Goal: Information Seeking & Learning: Understand process/instructions

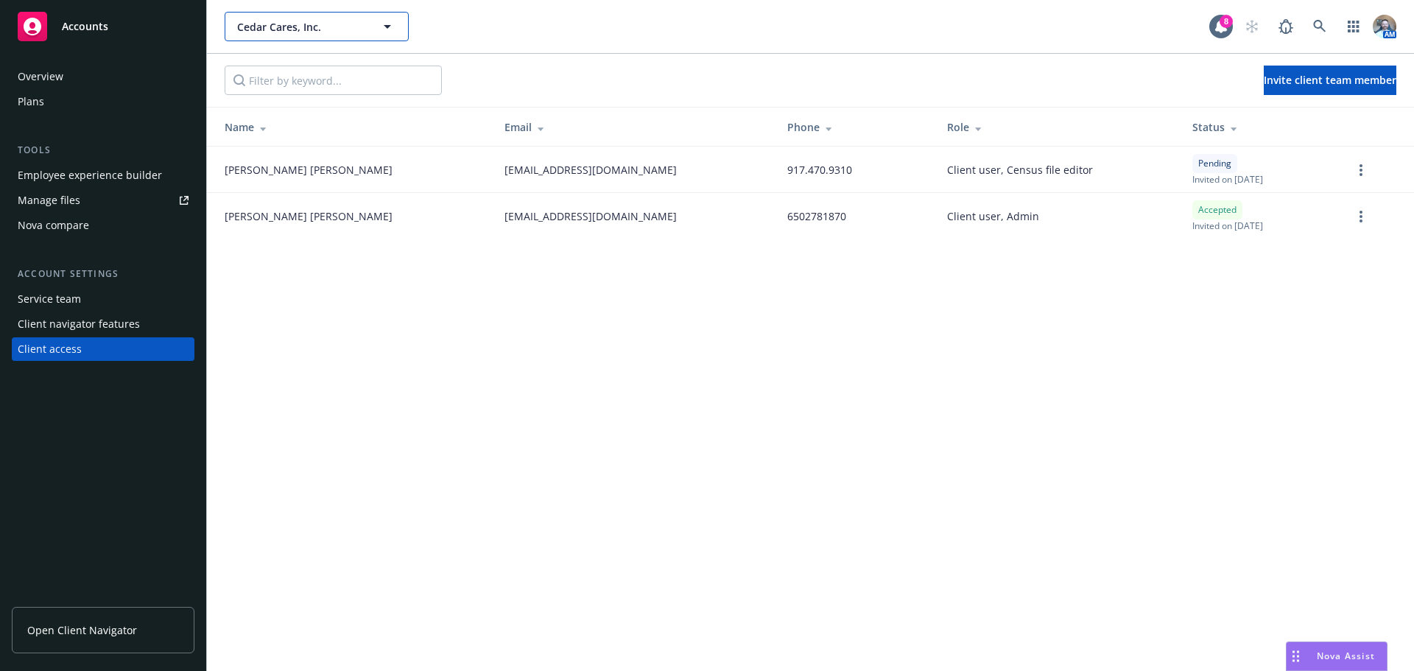
click at [307, 33] on span "Cedar Cares, Inc." at bounding box center [300, 26] width 127 height 15
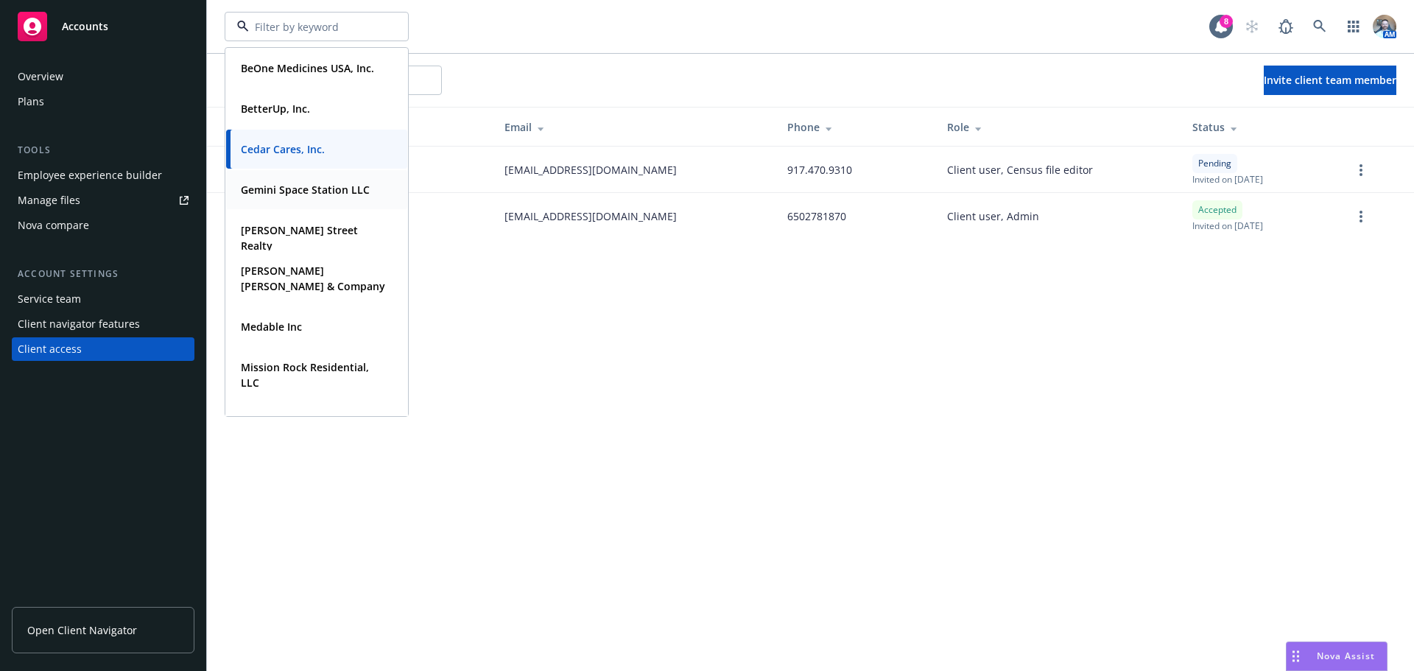
scroll to position [230, 0]
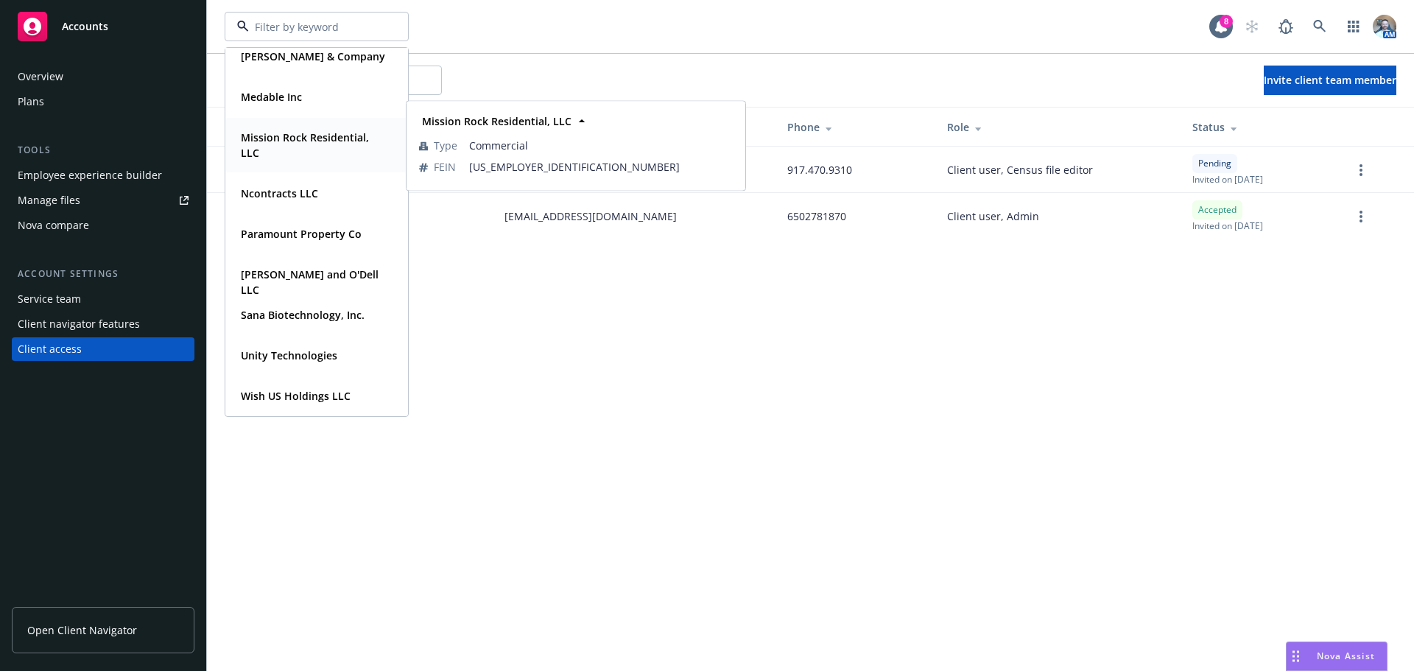
click at [292, 139] on strong "Mission Rock Residential, LLC" at bounding box center [305, 144] width 128 height 29
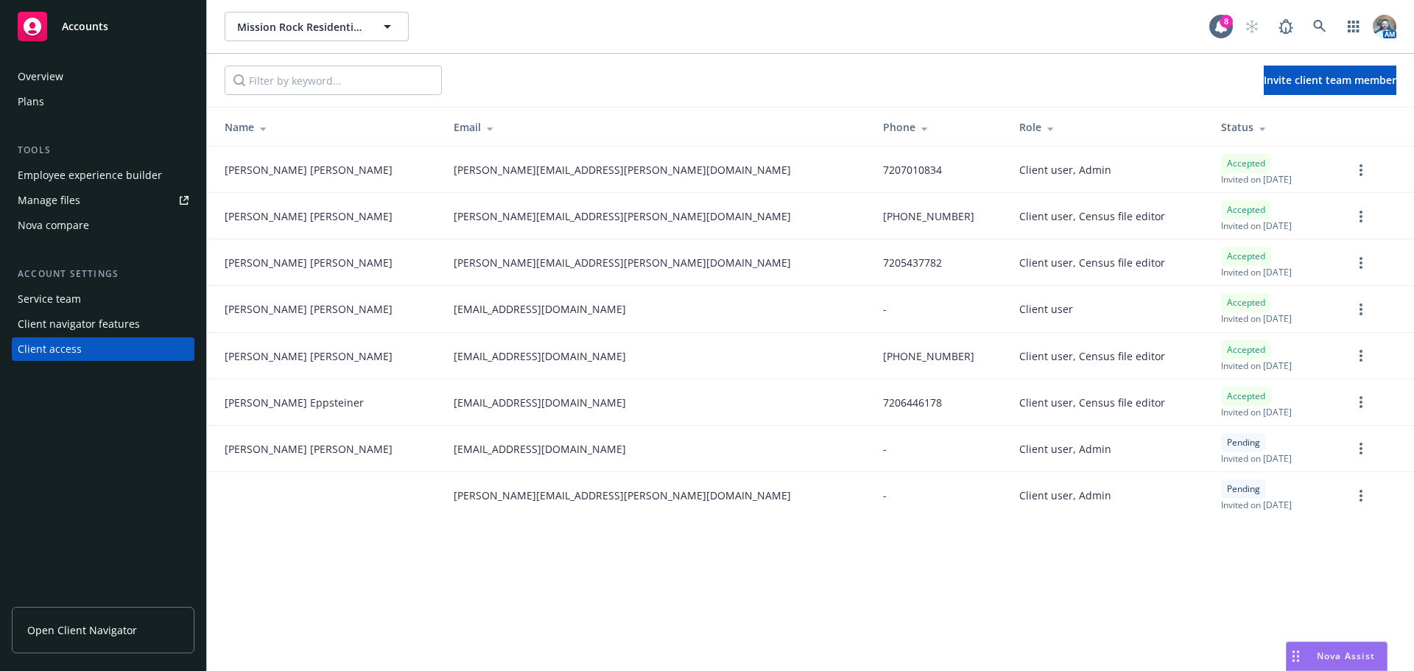
click at [82, 620] on link "Open Client Navigator" at bounding box center [103, 630] width 183 height 46
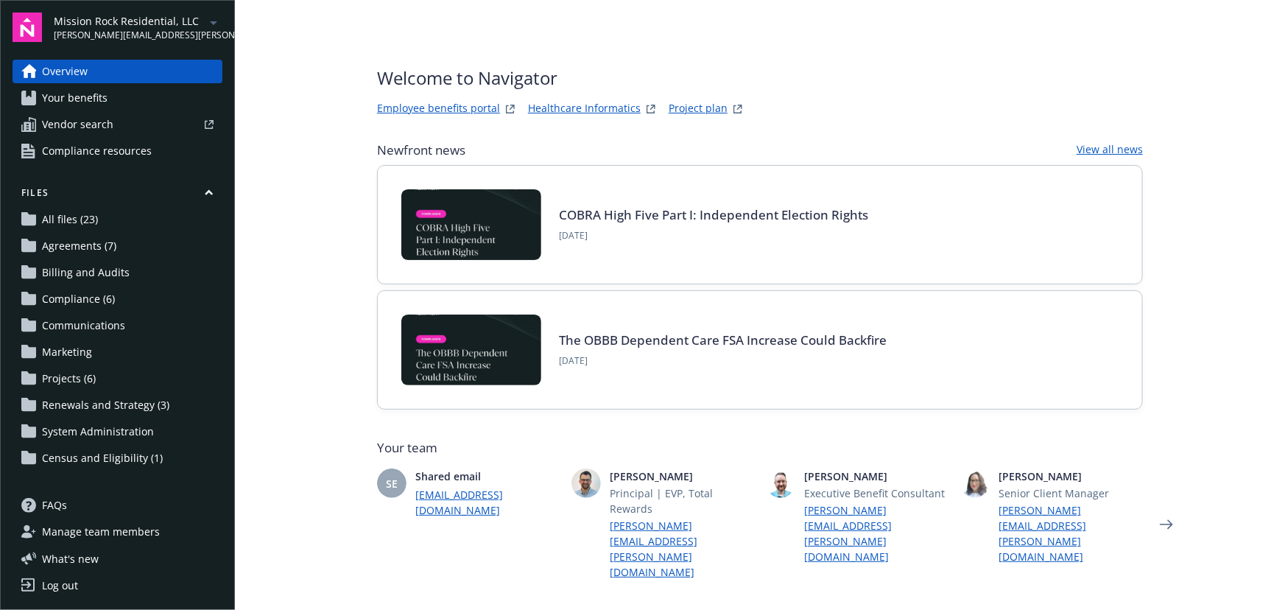
click at [474, 110] on link "Employee benefits portal" at bounding box center [438, 109] width 123 height 18
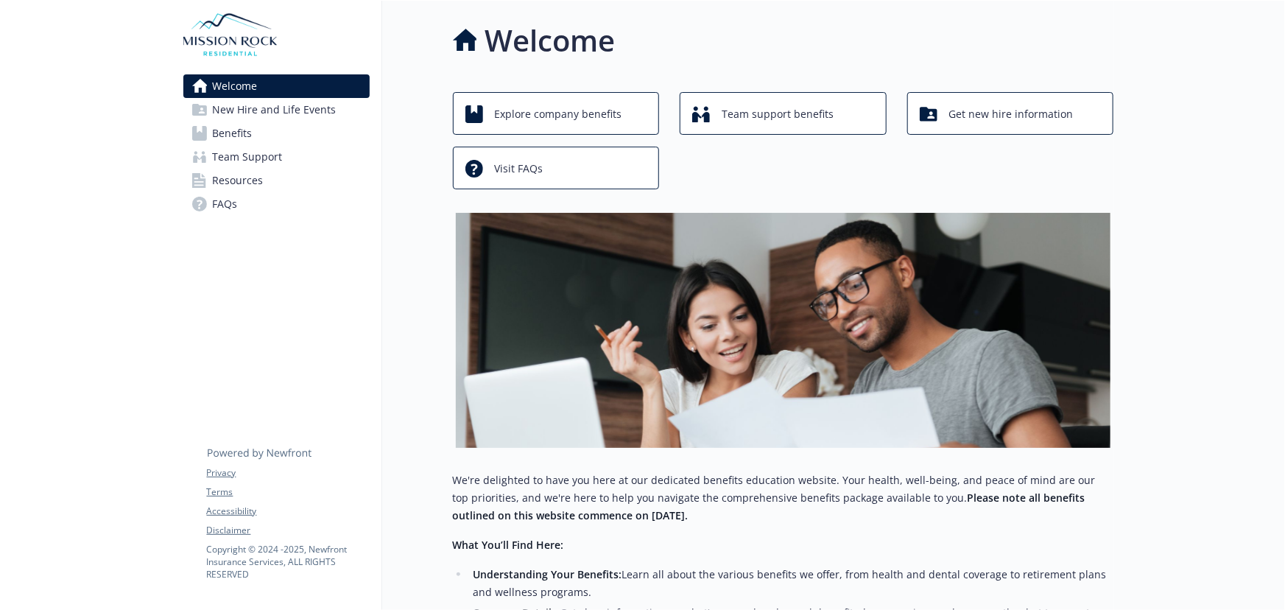
click at [235, 130] on span "Benefits" at bounding box center [233, 133] width 40 height 24
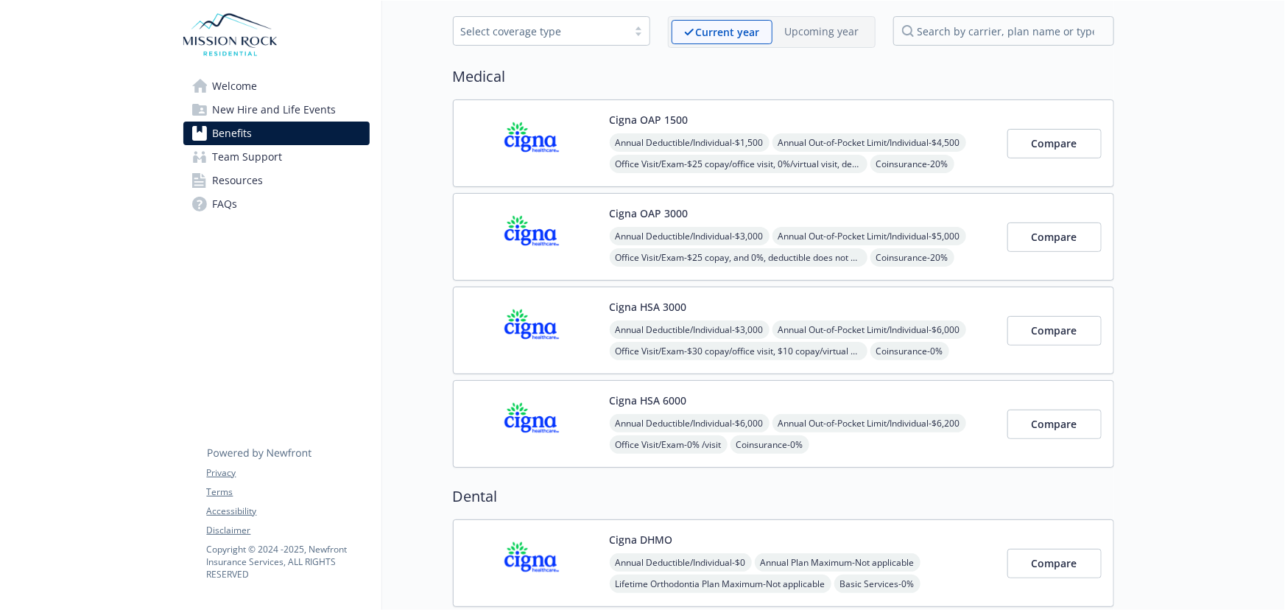
scroll to position [66, 0]
click at [726, 300] on div "Cigna HSA 3000 Annual Deductible/Individual - $3,000 Annual Out-of-Pocket Limit…" at bounding box center [803, 328] width 386 height 63
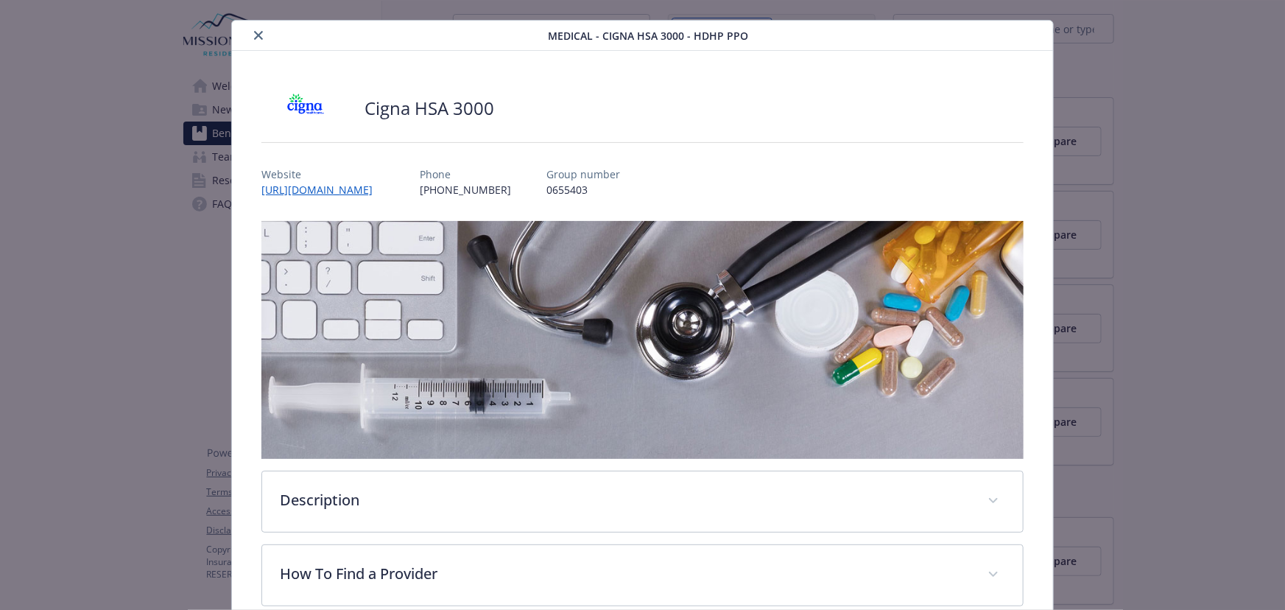
scroll to position [200, 0]
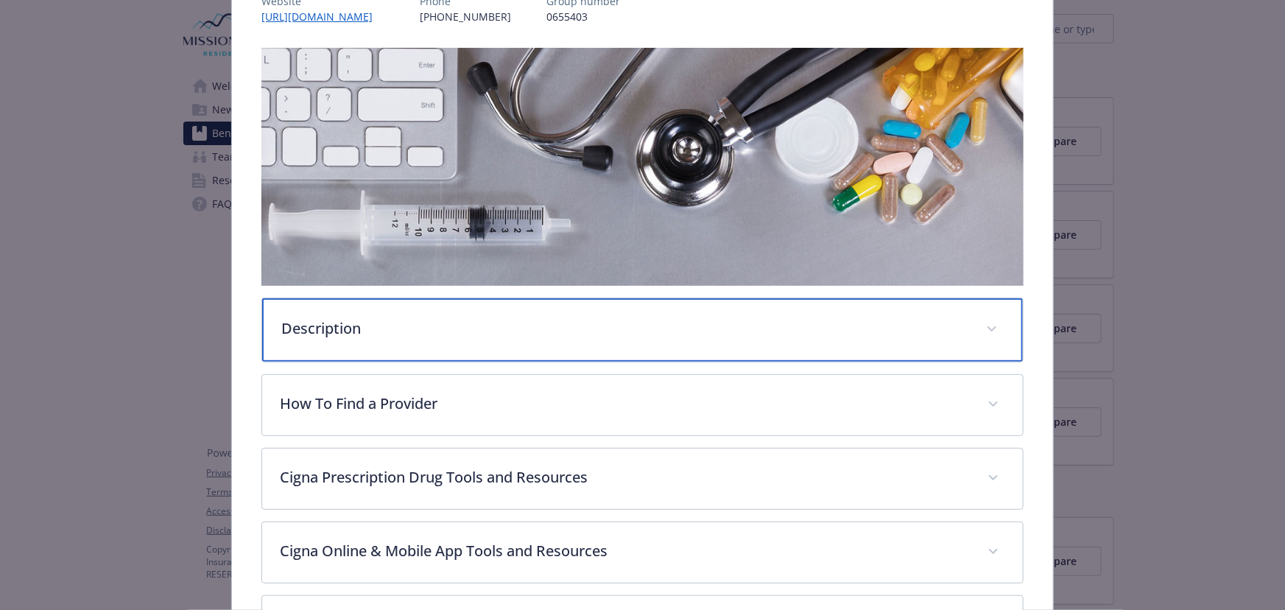
click at [434, 328] on p "Description" at bounding box center [624, 328] width 687 height 22
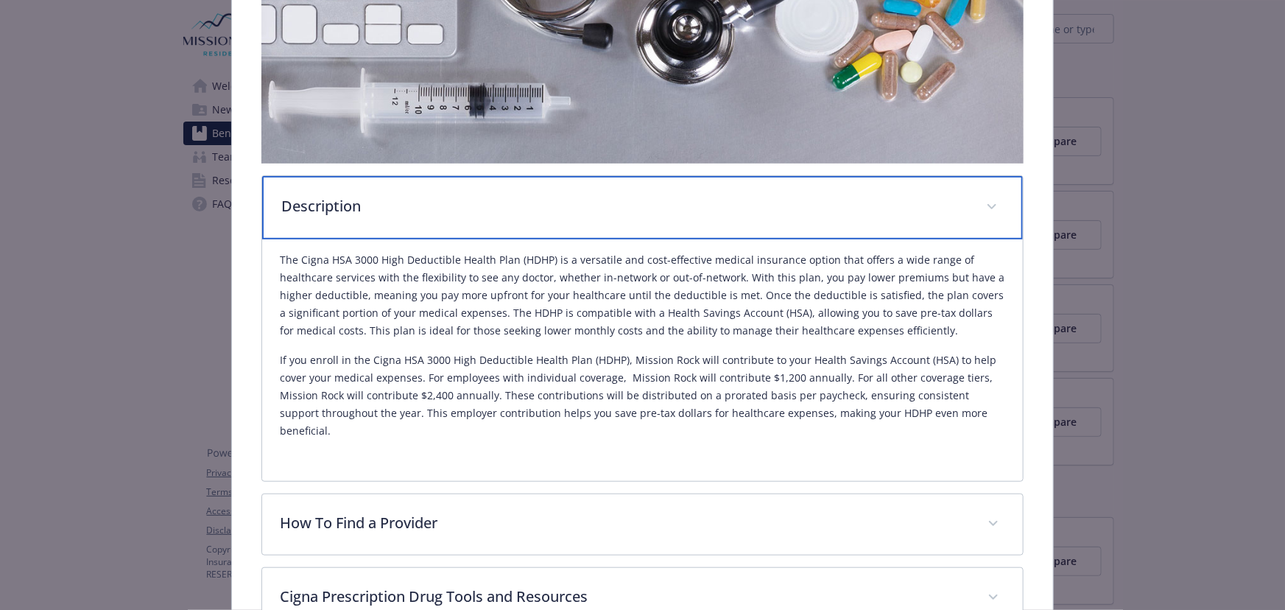
scroll to position [401, 0]
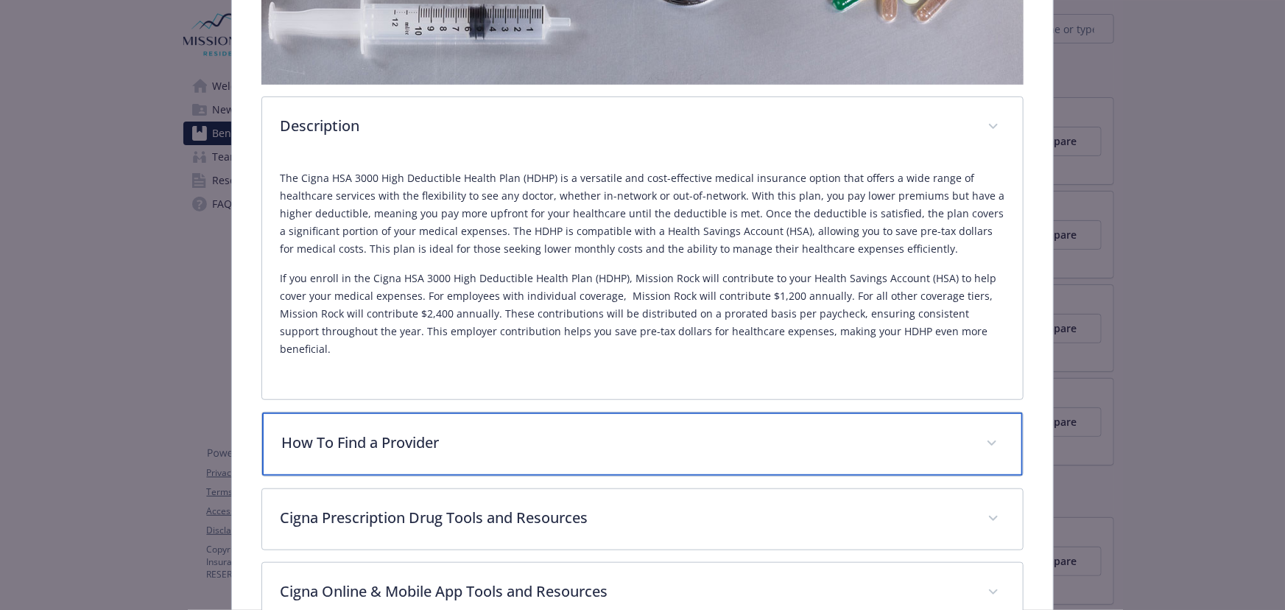
click at [444, 431] on p "How To Find a Provider" at bounding box center [624, 442] width 687 height 22
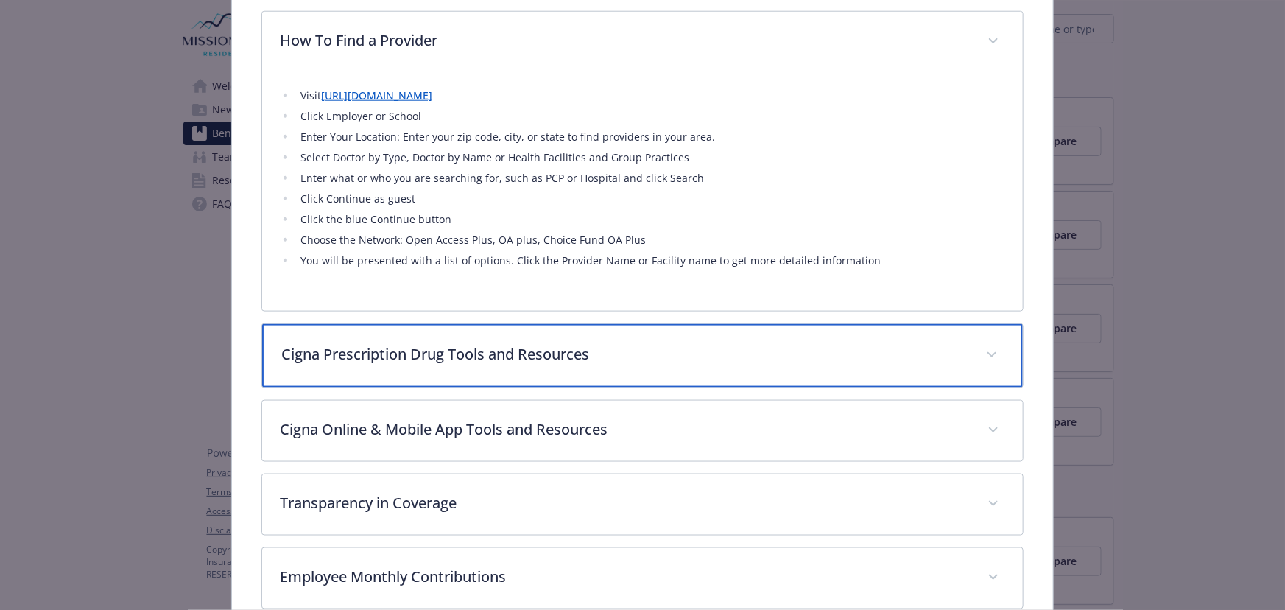
click at [457, 343] on p "Cigna Prescription Drug Tools and Resources" at bounding box center [624, 354] width 687 height 22
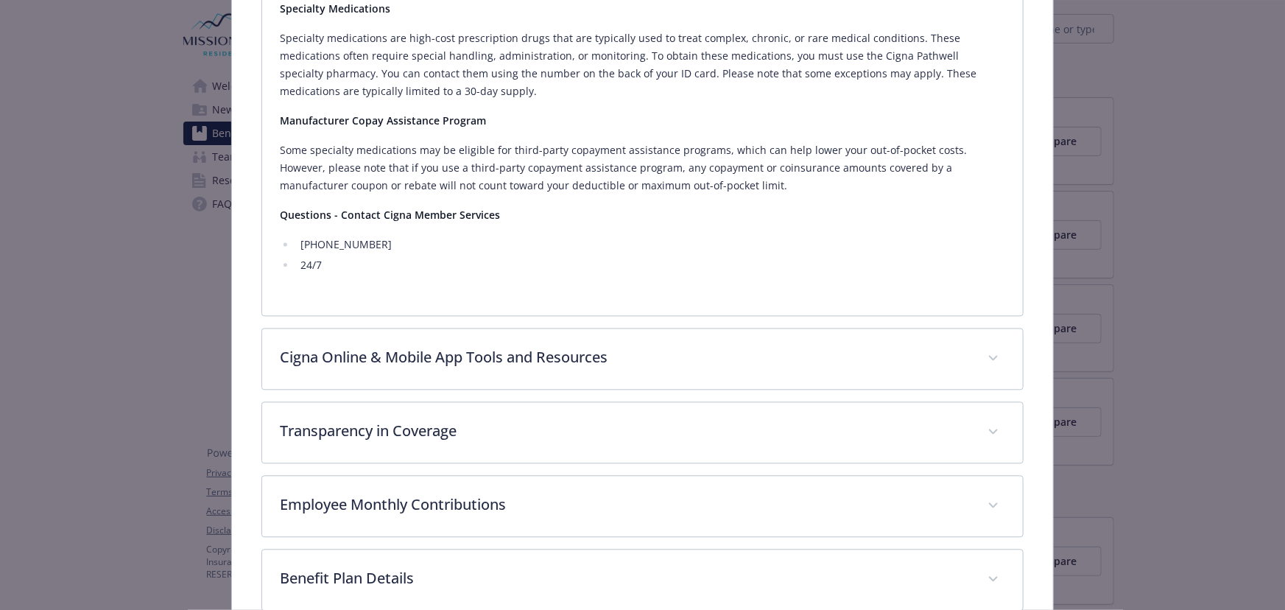
scroll to position [1538, 0]
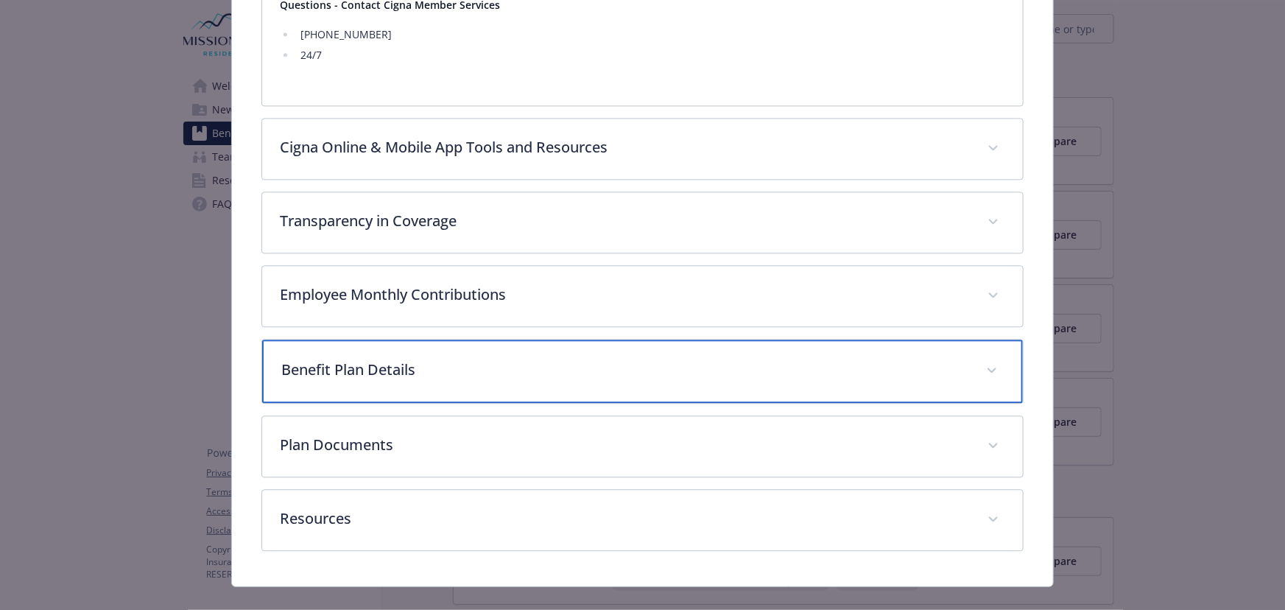
click at [449, 370] on div "Benefit Plan Details" at bounding box center [642, 370] width 761 height 63
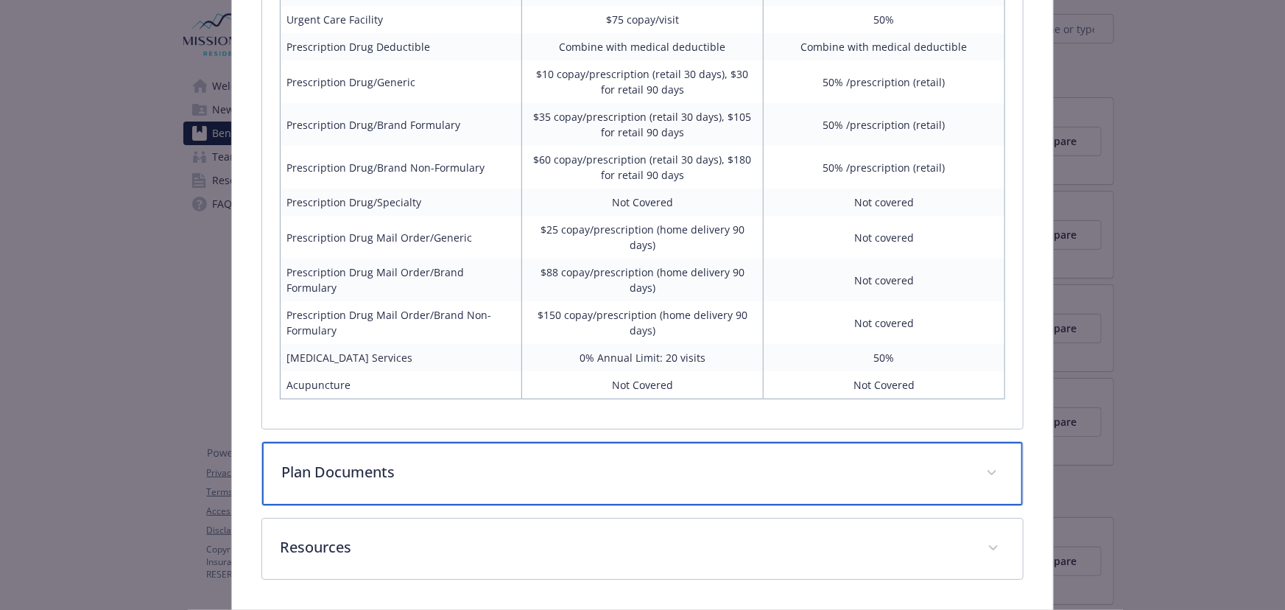
click at [448, 442] on div "Plan Documents" at bounding box center [642, 473] width 761 height 63
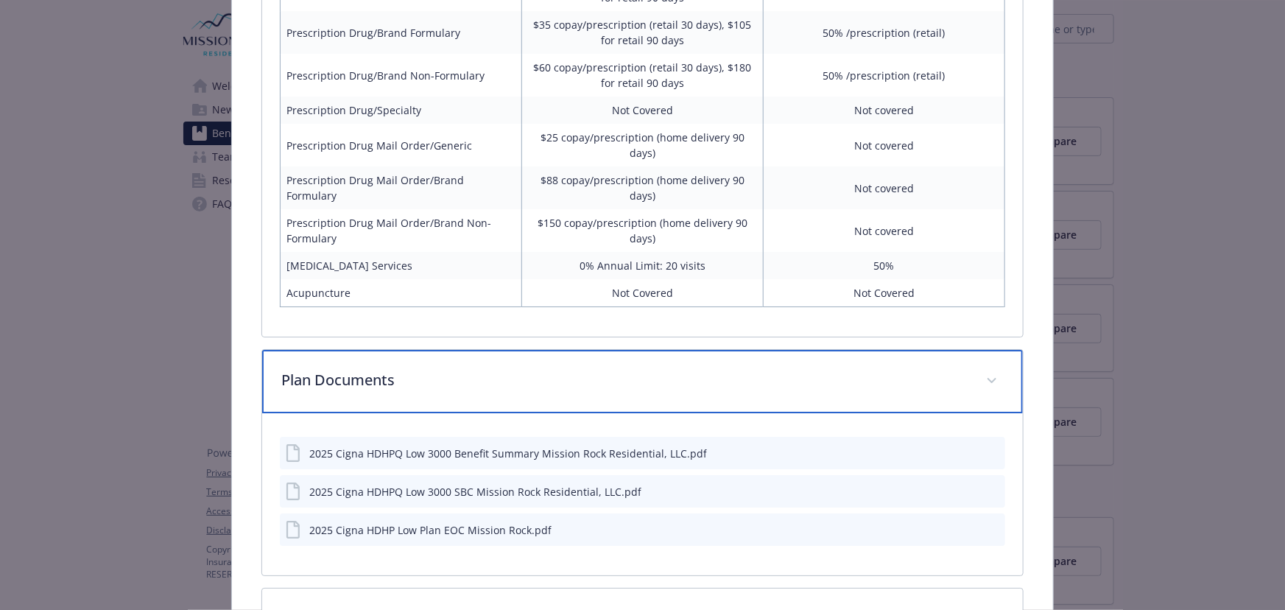
scroll to position [2643, 0]
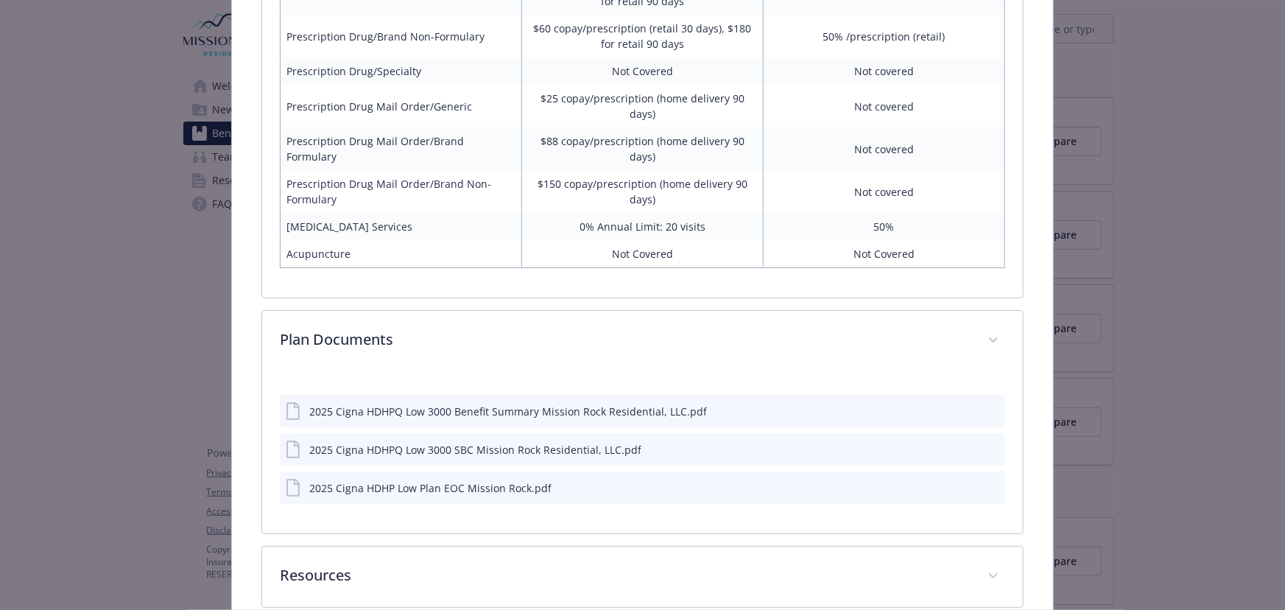
click at [984, 405] on icon "preview file" at bounding box center [990, 410] width 13 height 10
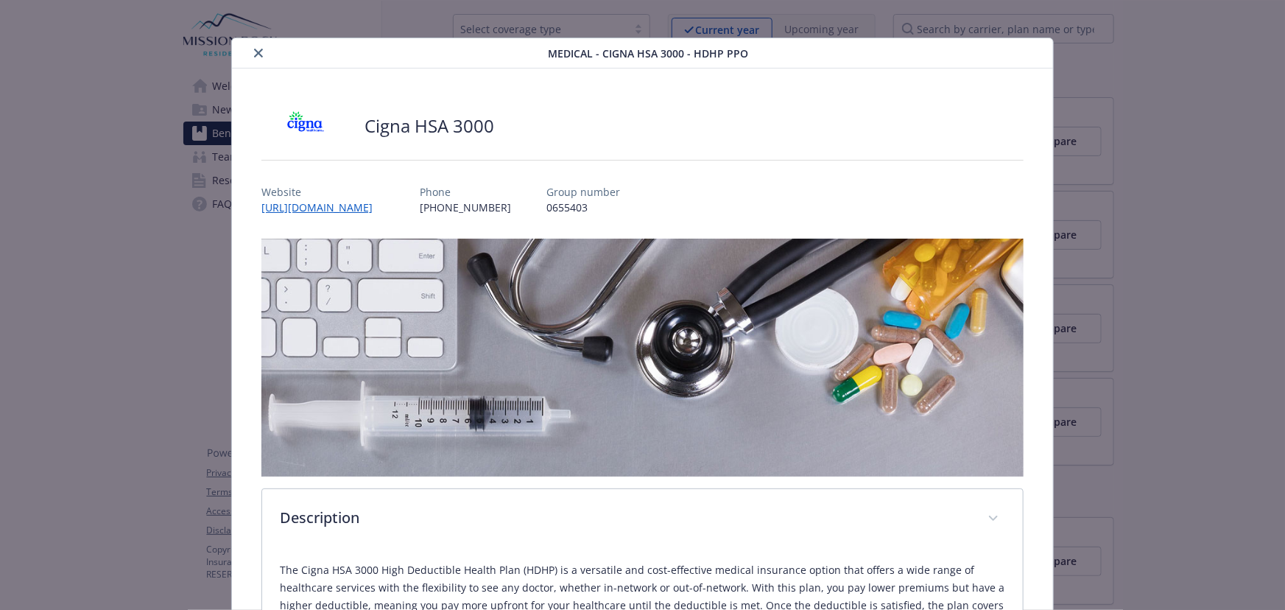
scroll to position [0, 0]
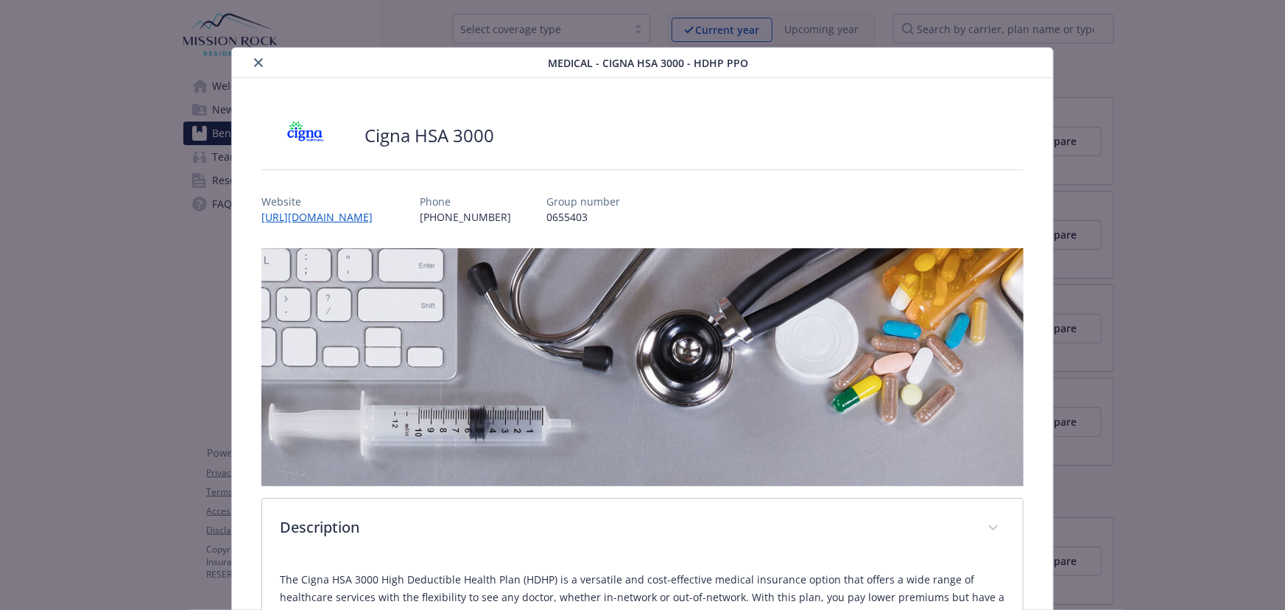
click at [253, 68] on button "close" at bounding box center [259, 63] width 18 height 18
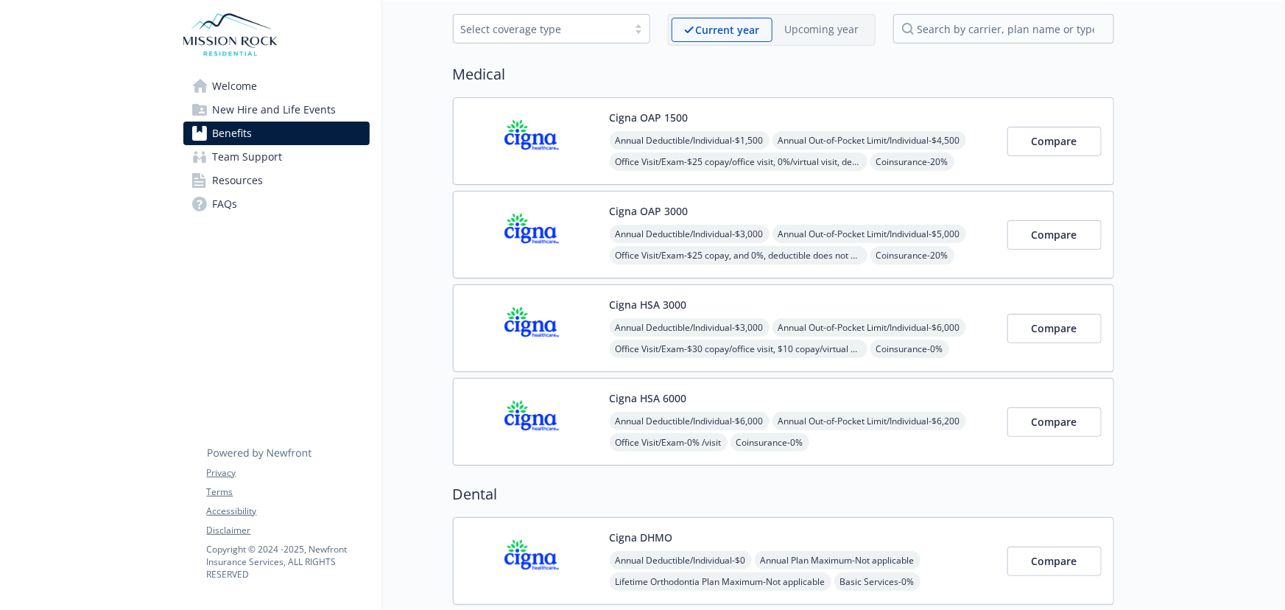
click at [748, 394] on div "Cigna HSA 6000 Annual Deductible/Individual - $6,000 Annual Out-of-Pocket Limit…" at bounding box center [803, 421] width 386 height 63
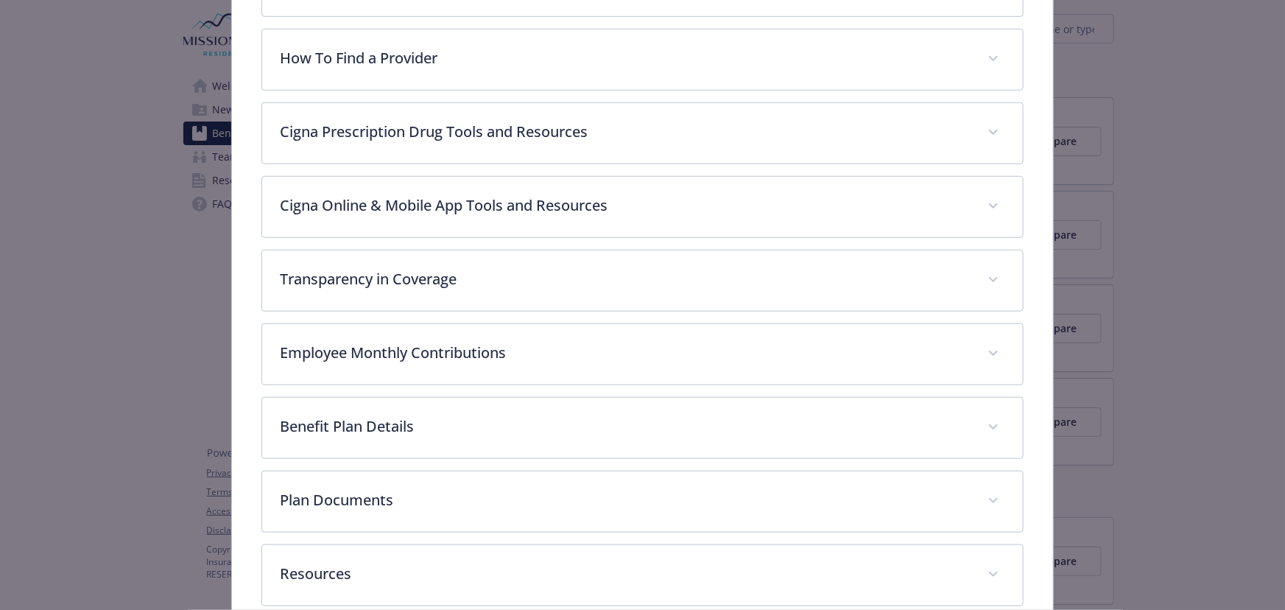
scroll to position [618, 0]
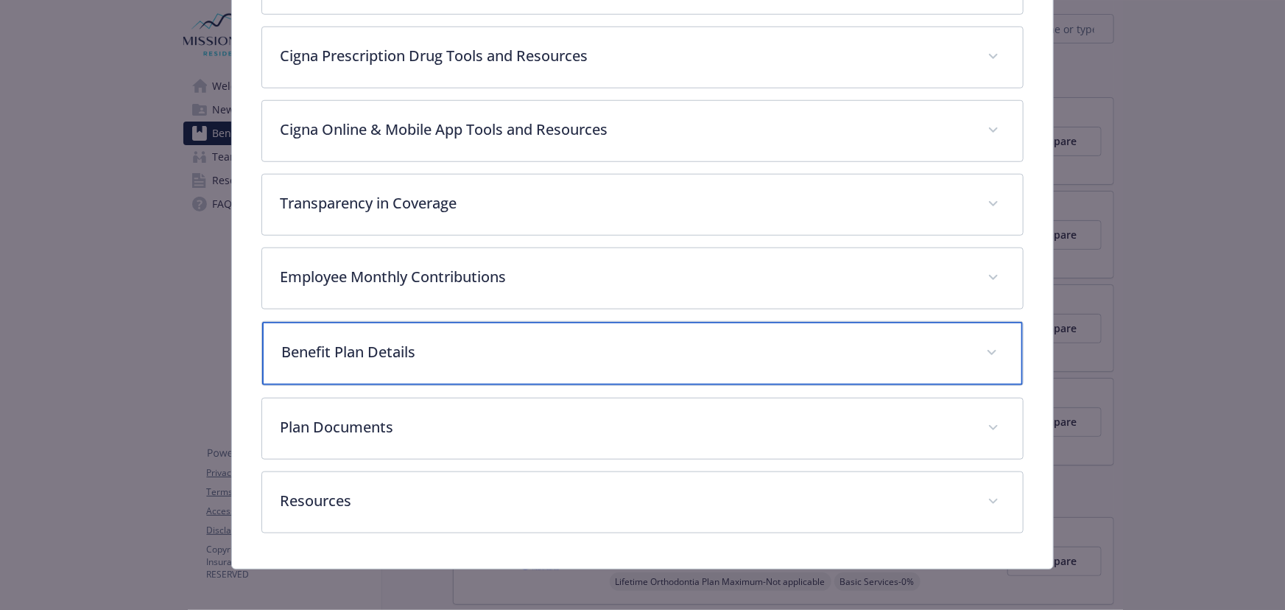
click at [431, 369] on div "Benefit Plan Details" at bounding box center [642, 353] width 761 height 63
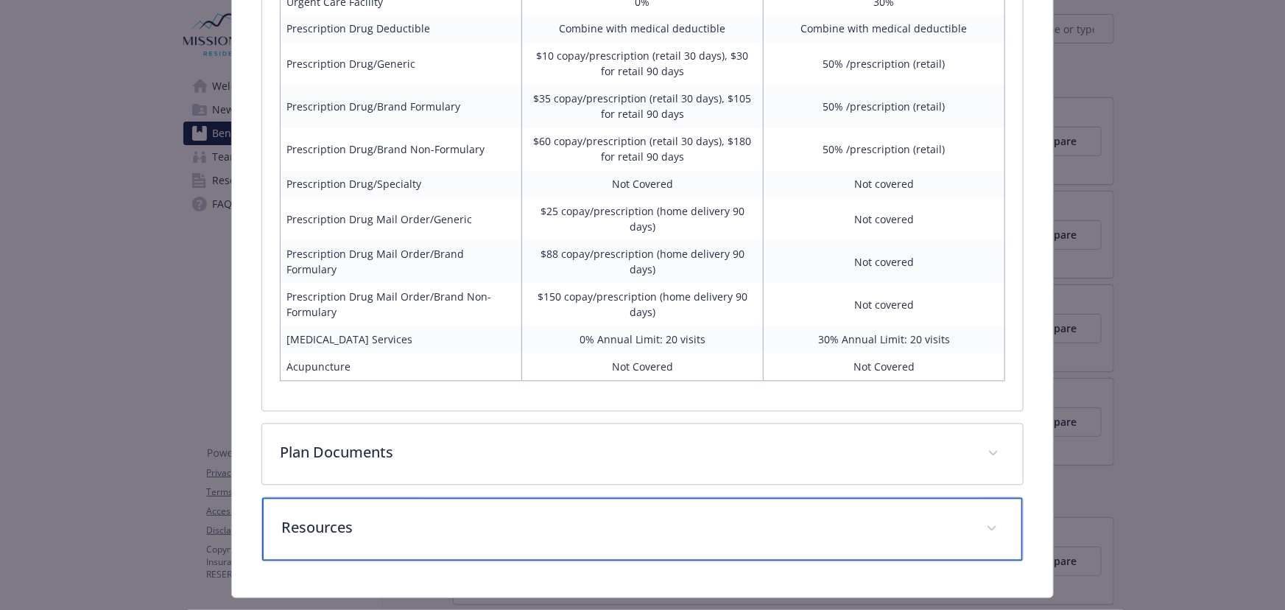
click at [417, 508] on div "Resources" at bounding box center [642, 529] width 761 height 63
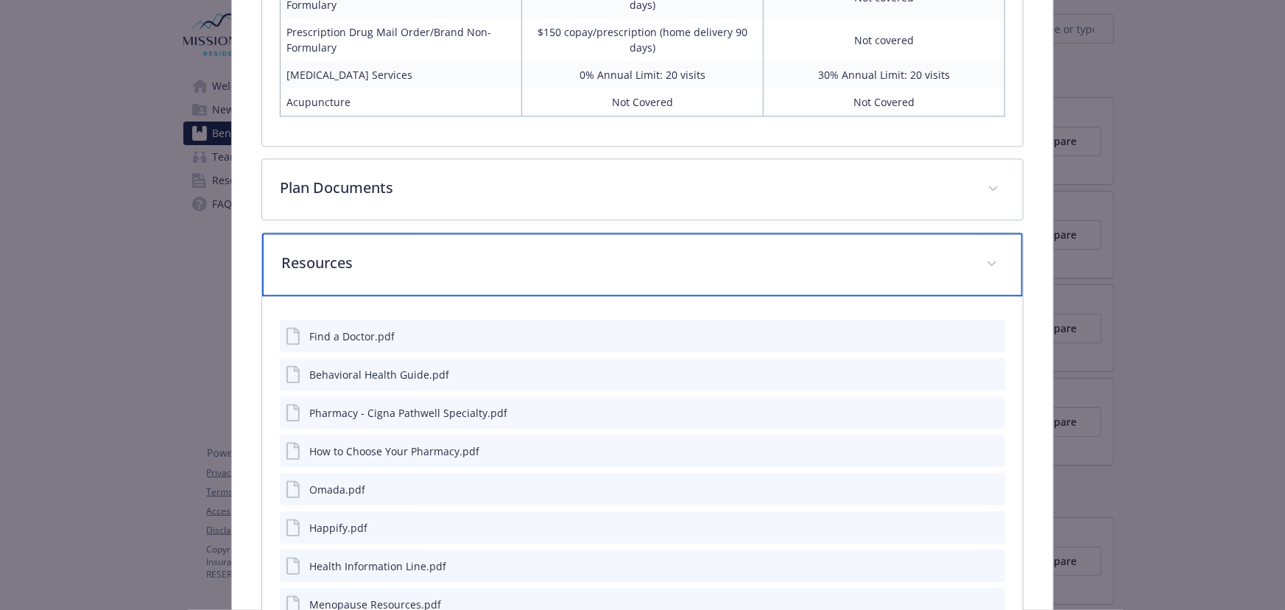
click at [414, 252] on p "Resources" at bounding box center [624, 263] width 687 height 22
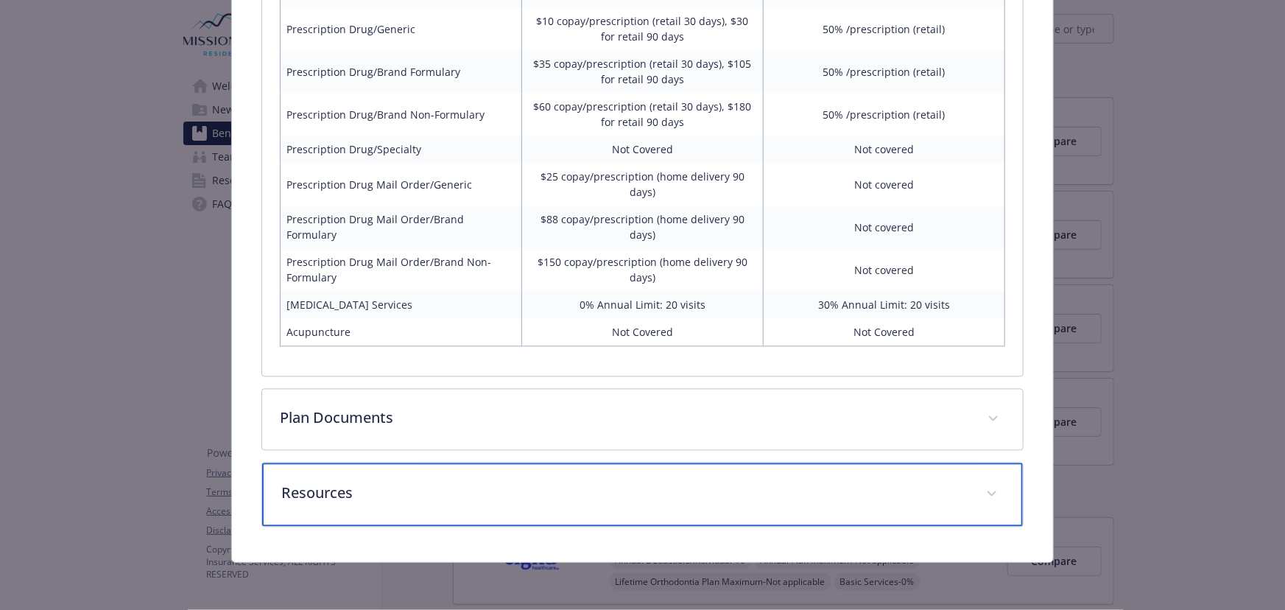
scroll to position [1395, 0]
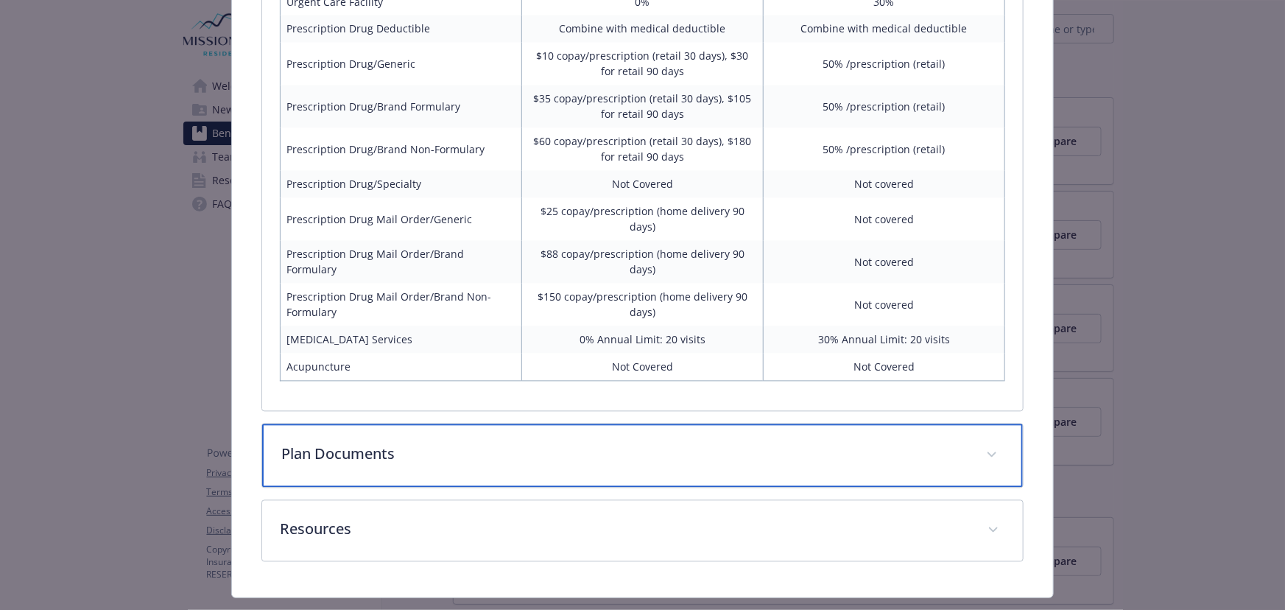
click at [457, 434] on div "Plan Documents" at bounding box center [642, 455] width 761 height 63
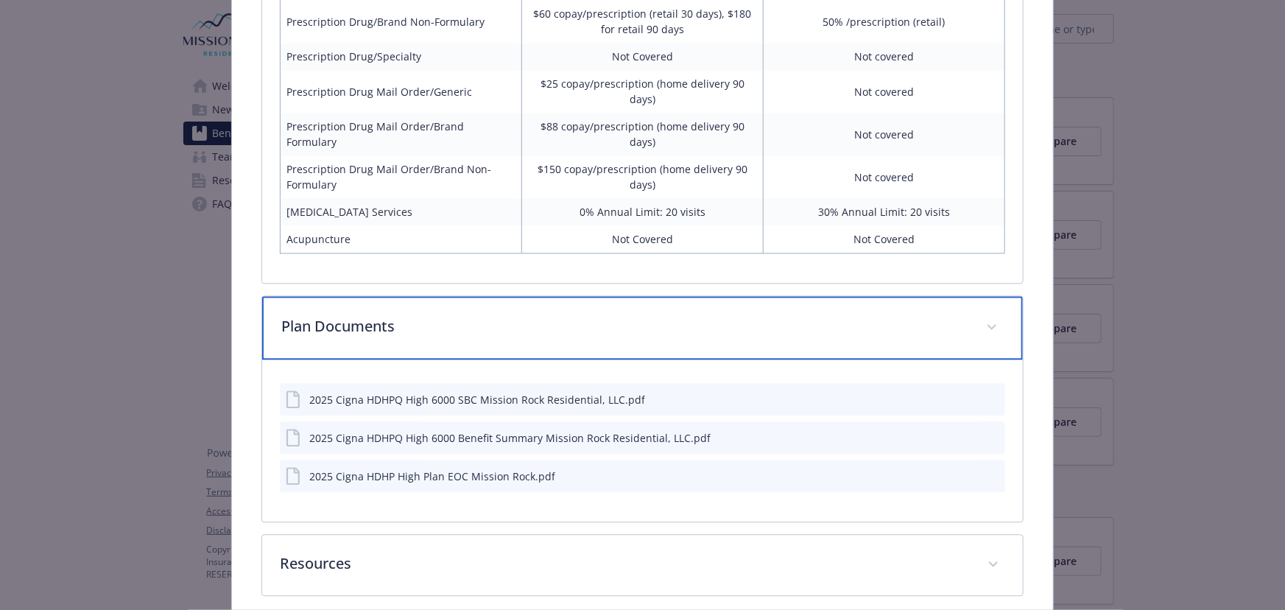
scroll to position [1557, 0]
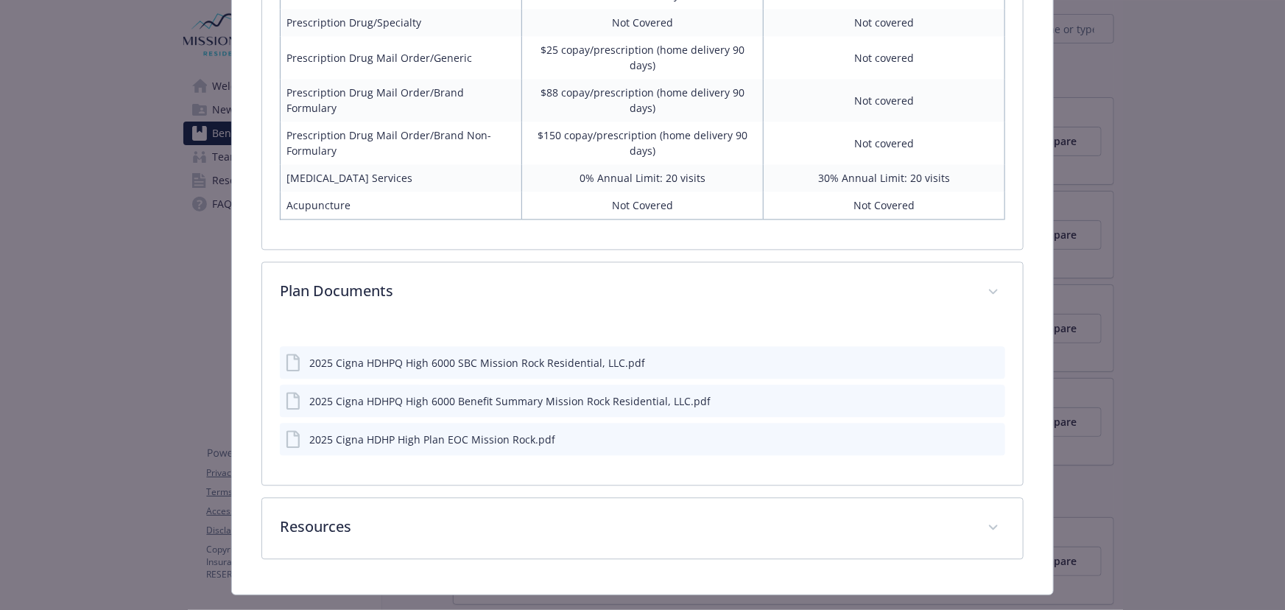
click at [987, 395] on icon "preview file" at bounding box center [990, 400] width 13 height 10
